Goal: Task Accomplishment & Management: Complete application form

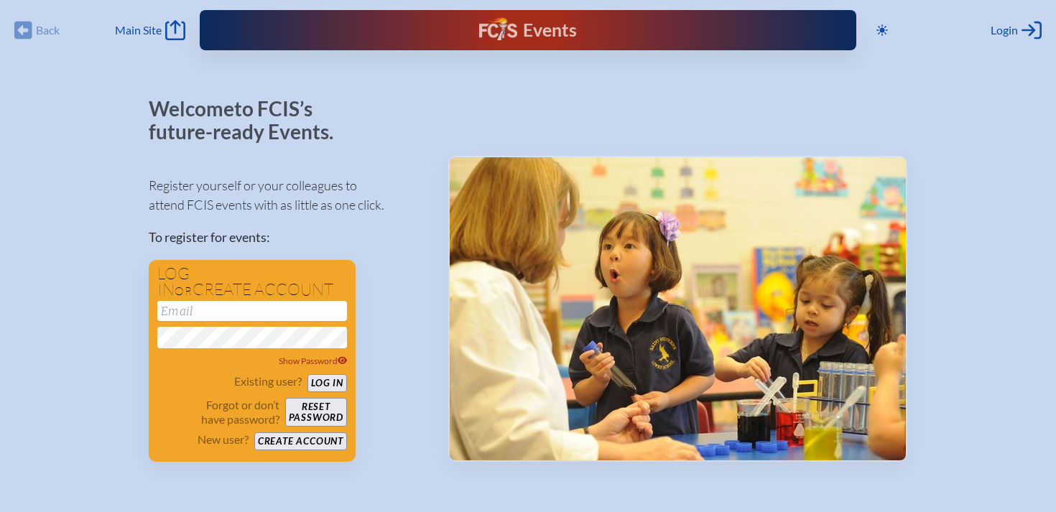
click at [24, 27] on div "Back Back Main Site Main Site" at bounding box center [99, 30] width 171 height 20
click at [26, 34] on div "Back Back Main Site Main Site" at bounding box center [99, 30] width 171 height 20
click at [189, 313] on input "email" at bounding box center [252, 311] width 190 height 20
type input "[EMAIL_ADDRESS][DOMAIN_NAME]"
click at [334, 385] on button "Log in" at bounding box center [326, 383] width 39 height 18
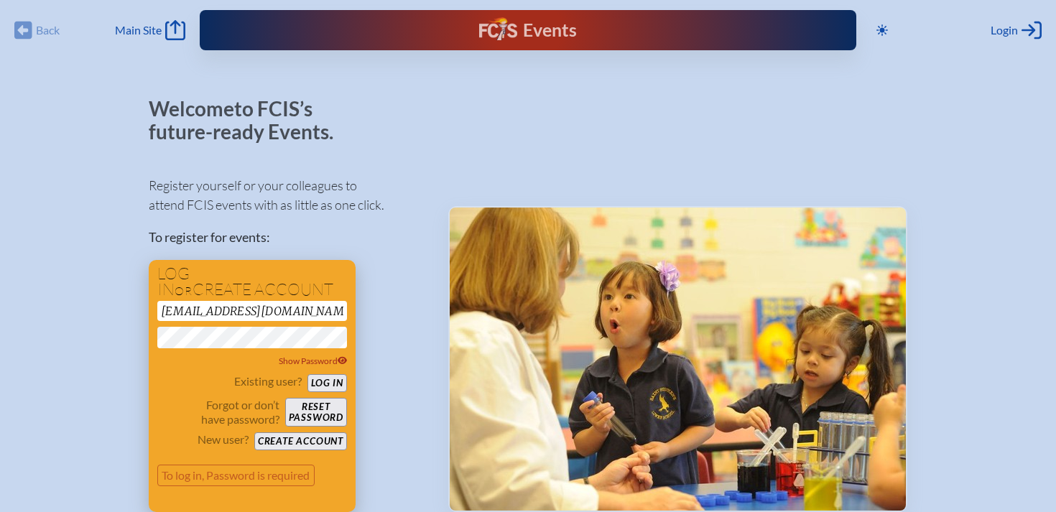
click at [315, 409] on button "Reset password" at bounding box center [316, 412] width 62 height 29
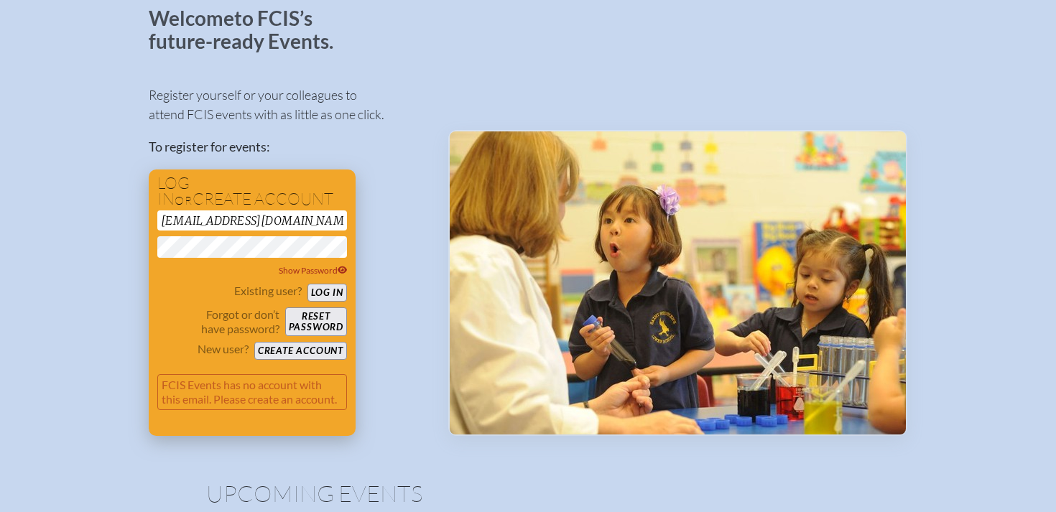
scroll to position [96, 0]
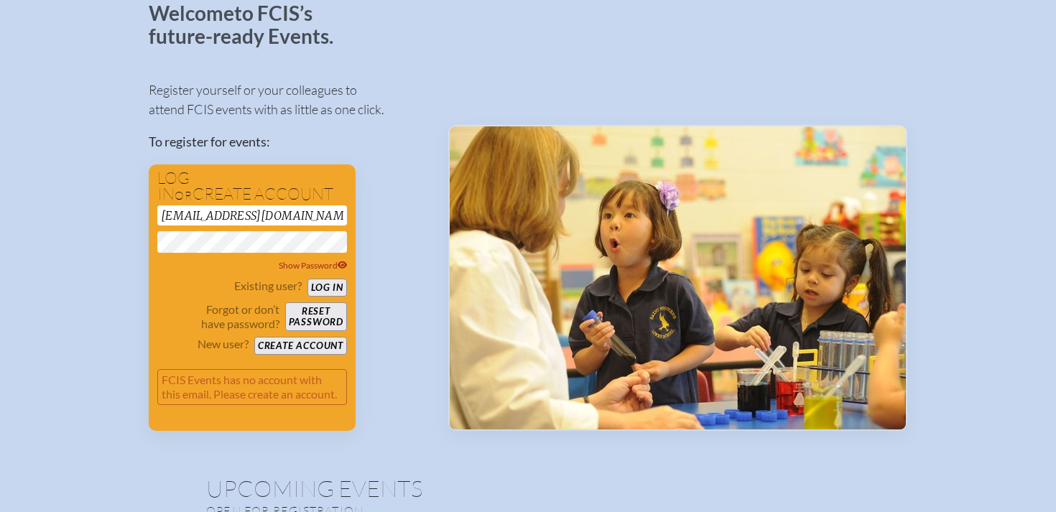
drag, startPoint x: 258, startPoint y: 213, endPoint x: 147, endPoint y: 210, distance: 110.6
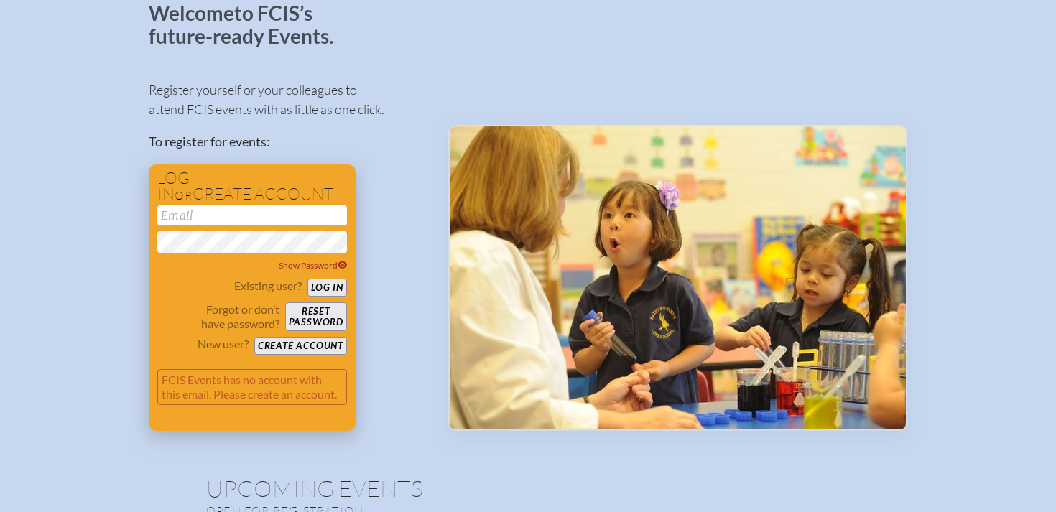
click at [292, 345] on button "Create account" at bounding box center [300, 346] width 93 height 18
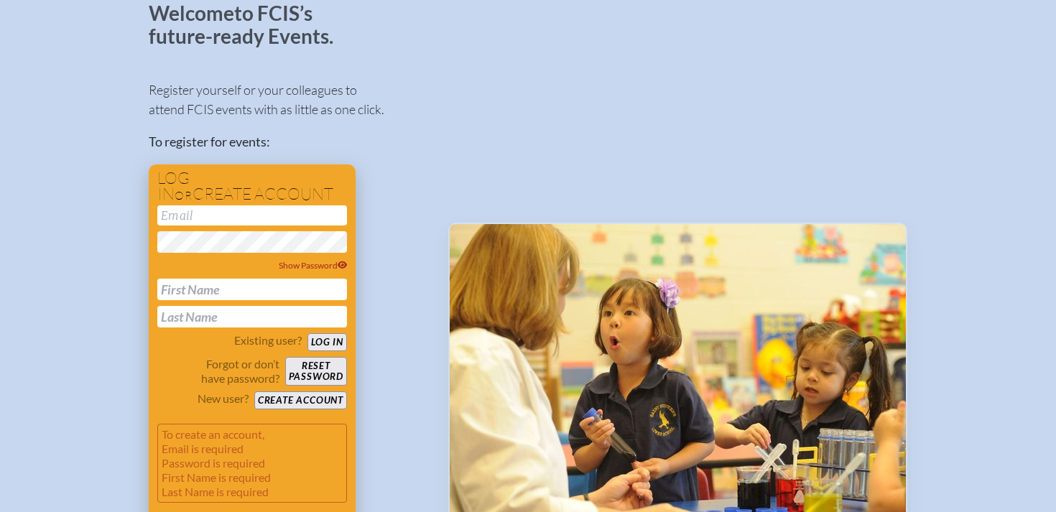
click at [178, 220] on input "email" at bounding box center [252, 215] width 190 height 20
type input "[EMAIL_ADDRESS][DOMAIN_NAME]"
